Goal: Use online tool/utility: Use online tool/utility

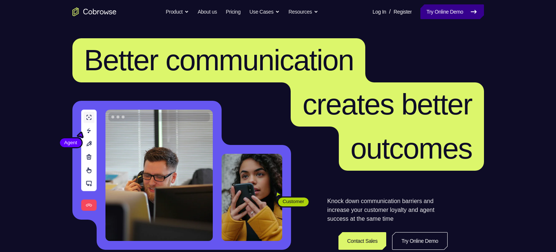
click at [274, 10] on link "Try Online Demo" at bounding box center [451, 11] width 63 height 15
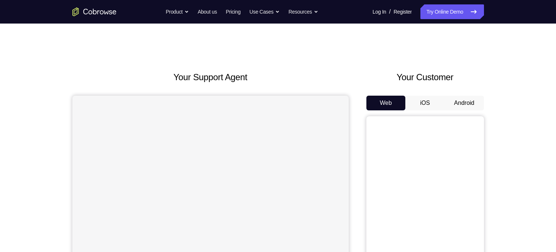
click at [475, 101] on button "Android" at bounding box center [464, 103] width 39 height 15
